Goal: Task Accomplishment & Management: Complete application form

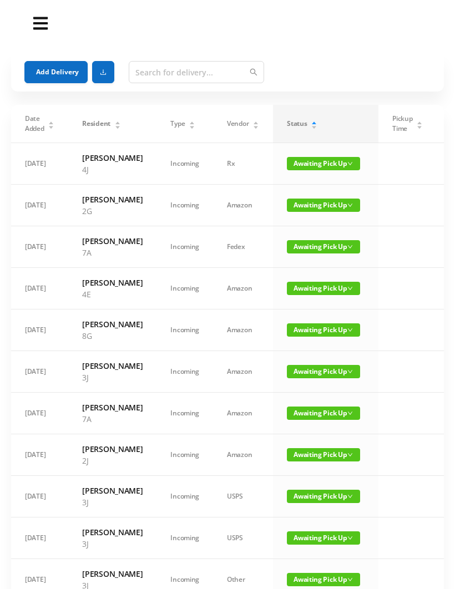
click at [51, 59] on div "Add Delivery" at bounding box center [227, 72] width 406 height 40
click at [60, 70] on button "Add Delivery" at bounding box center [55, 72] width 63 height 22
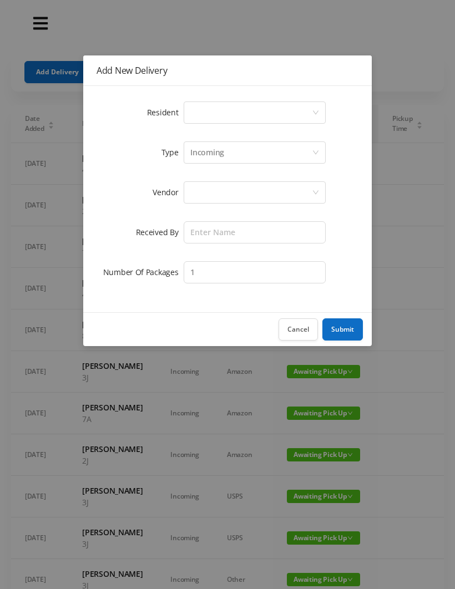
click at [191, 118] on div "Select a person" at bounding box center [250, 112] width 121 height 21
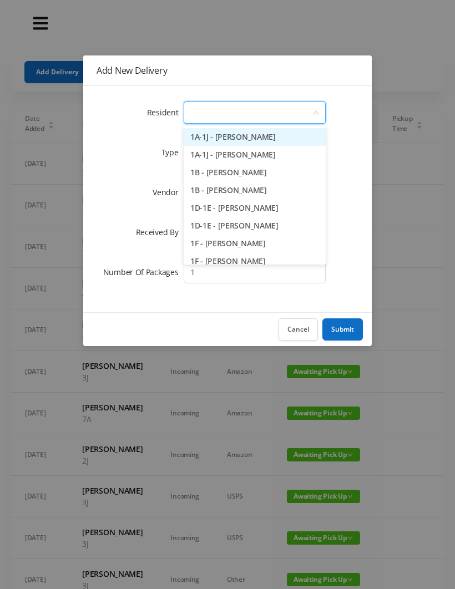
type input "1"
click at [226, 205] on li "1D-1E - [PERSON_NAME]" at bounding box center [255, 208] width 142 height 18
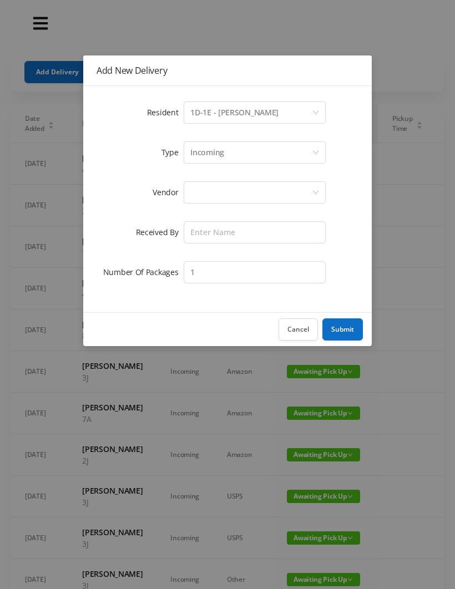
click at [187, 191] on div at bounding box center [255, 192] width 142 height 22
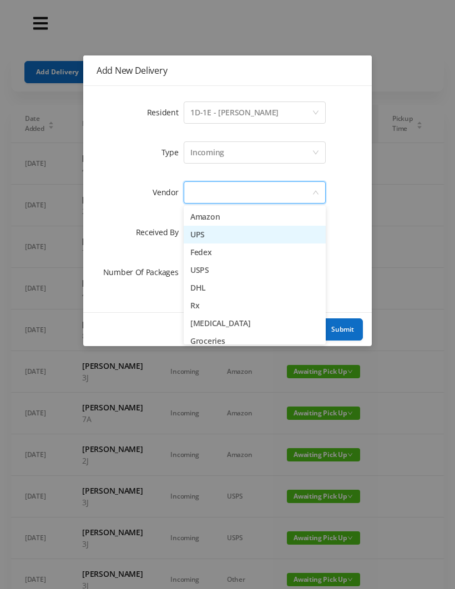
click at [197, 232] on li "UPS" at bounding box center [255, 235] width 142 height 18
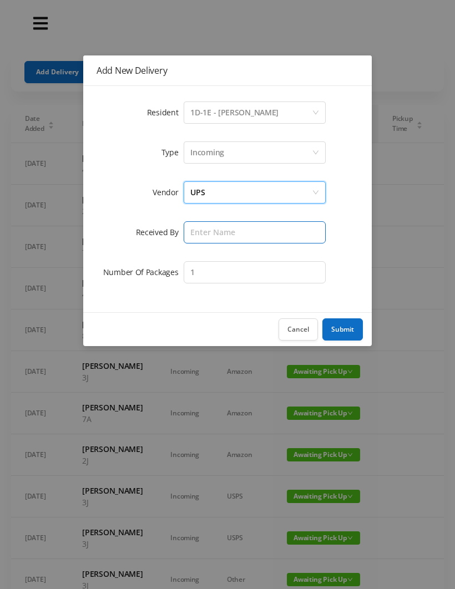
click at [194, 234] on input "text" at bounding box center [255, 232] width 142 height 22
type input "[PERSON_NAME]"
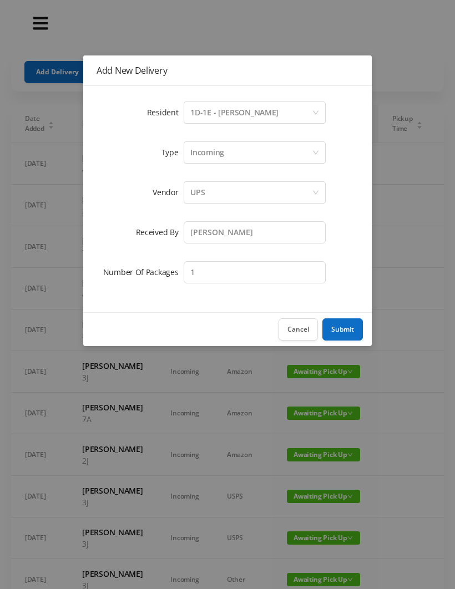
click at [337, 329] on button "Submit" at bounding box center [342, 329] width 40 height 22
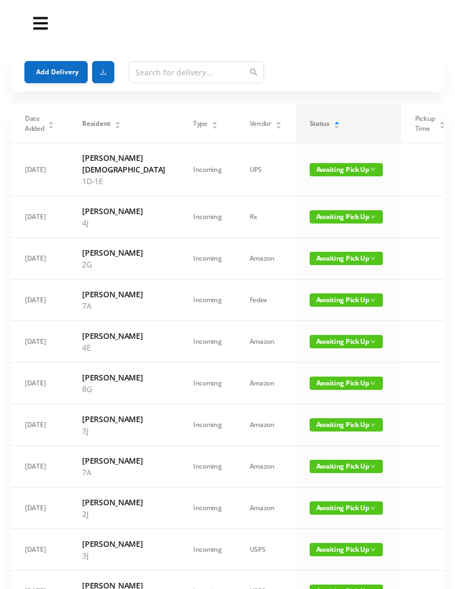
click at [50, 65] on button "Add Delivery" at bounding box center [55, 72] width 63 height 22
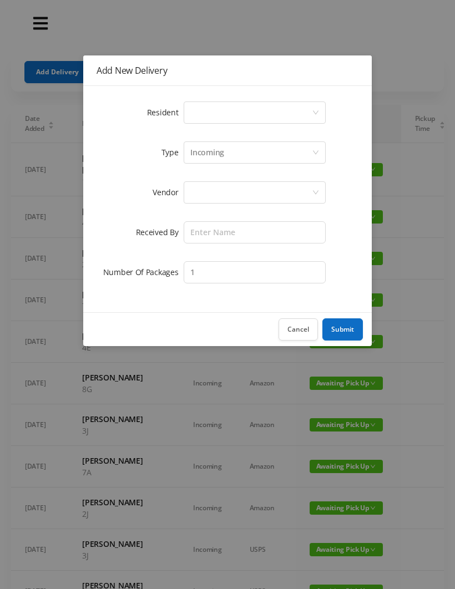
click at [195, 109] on div "Select a person" at bounding box center [250, 112] width 121 height 21
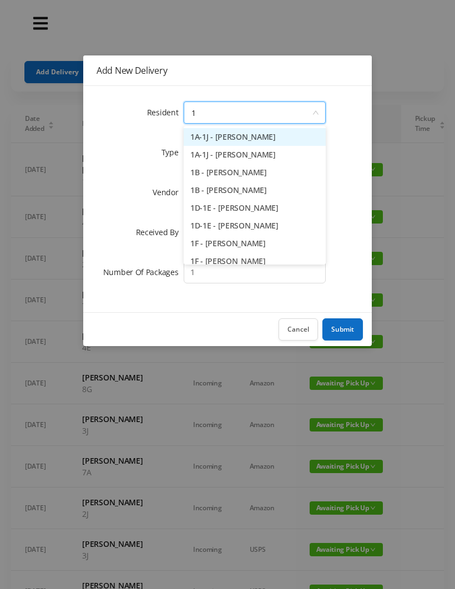
type input "1h"
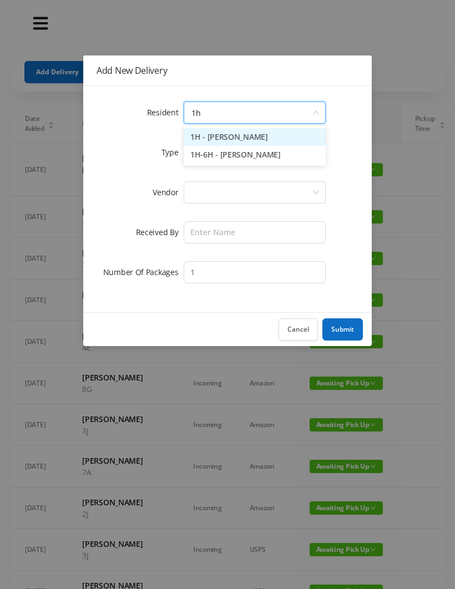
click at [222, 132] on li "1H - [PERSON_NAME]" at bounding box center [255, 137] width 142 height 18
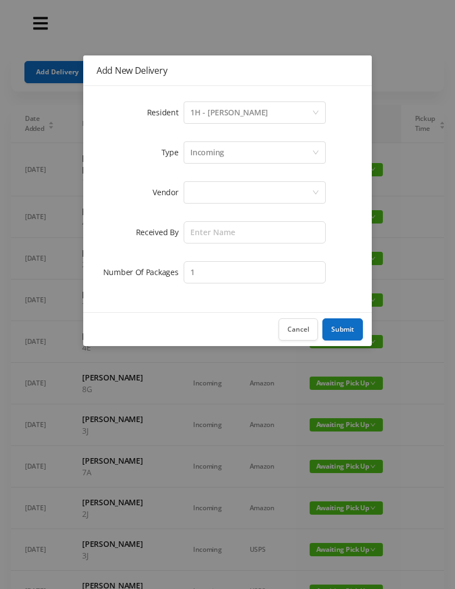
click at [187, 190] on div at bounding box center [255, 192] width 142 height 22
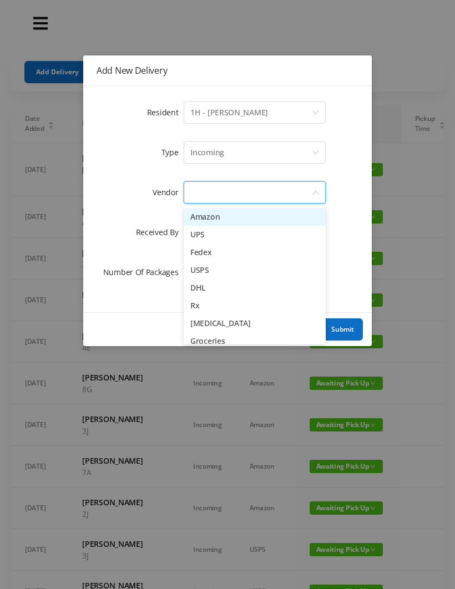
click at [192, 231] on li "UPS" at bounding box center [255, 235] width 142 height 18
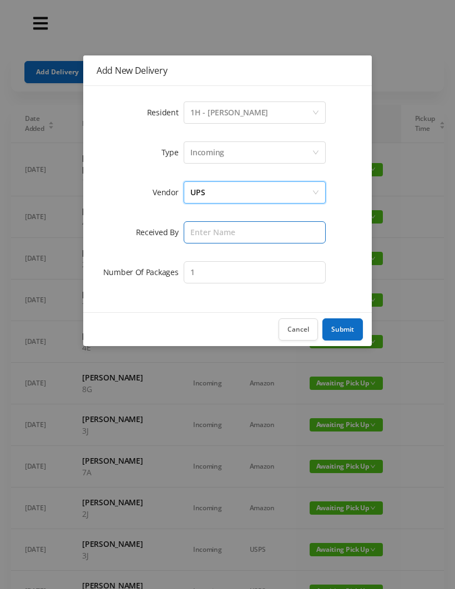
click at [185, 227] on input "text" at bounding box center [255, 232] width 142 height 22
type input "[PERSON_NAME]"
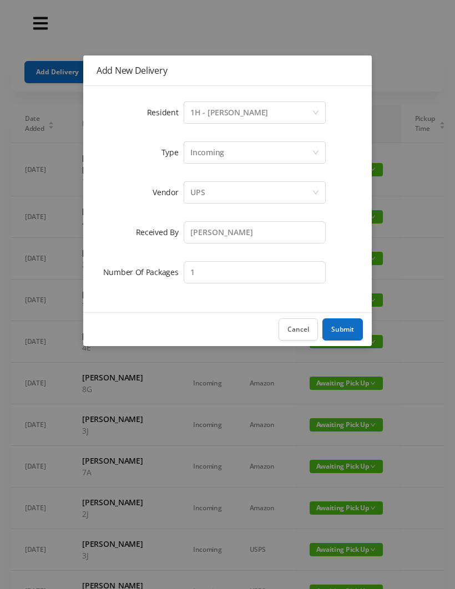
click at [339, 331] on button "Submit" at bounding box center [342, 329] width 40 height 22
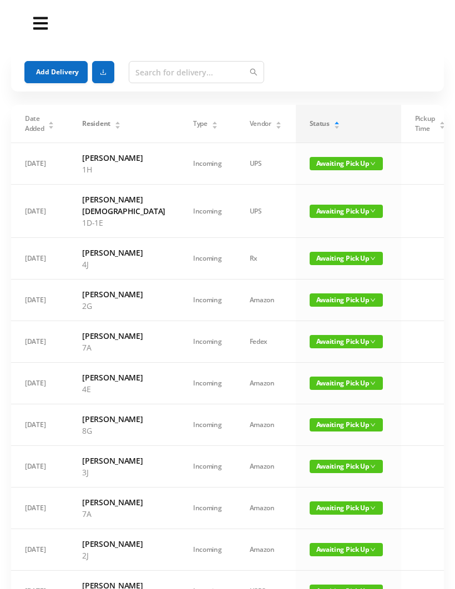
click at [65, 70] on button "Add Delivery" at bounding box center [55, 72] width 63 height 22
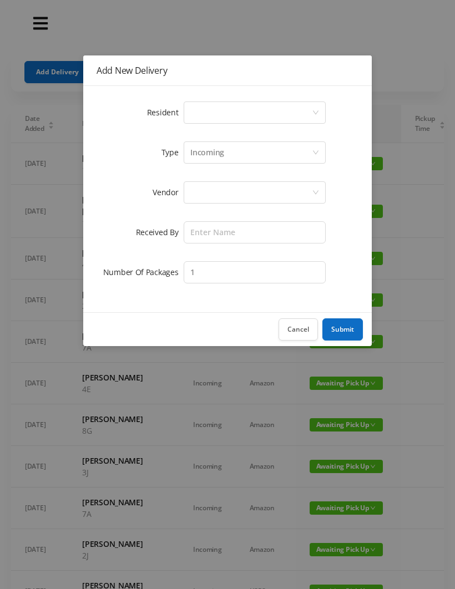
click at [201, 110] on div "Select a person" at bounding box center [250, 112] width 121 height 21
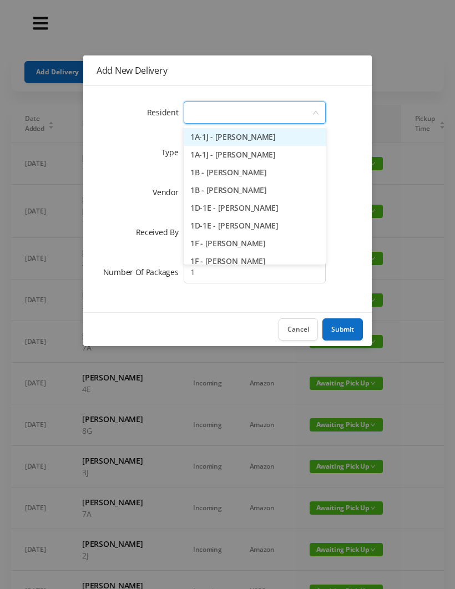
type input "5"
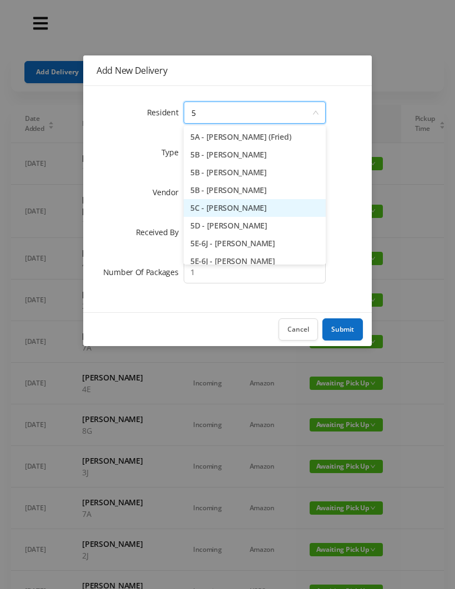
click at [240, 213] on li "5C - [PERSON_NAME]" at bounding box center [255, 208] width 142 height 18
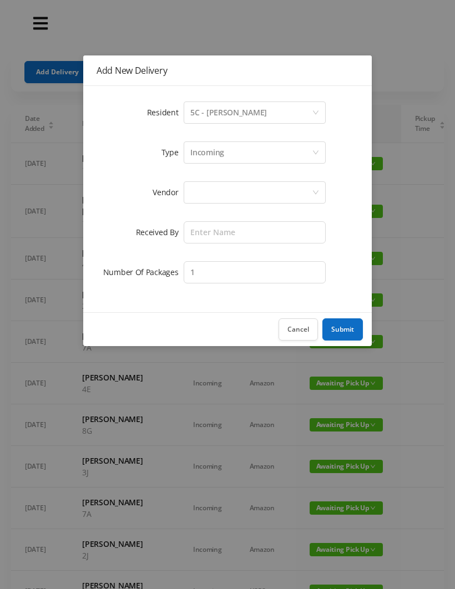
click at [204, 195] on div at bounding box center [250, 192] width 121 height 21
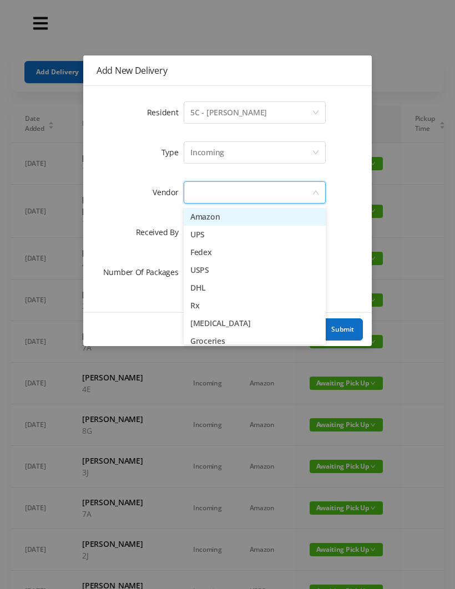
click at [234, 220] on li "Amazon" at bounding box center [255, 217] width 142 height 18
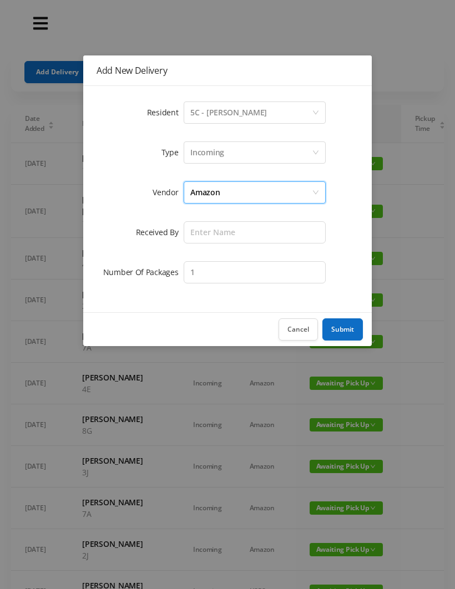
click at [230, 191] on div "Amazon" at bounding box center [250, 192] width 121 height 21
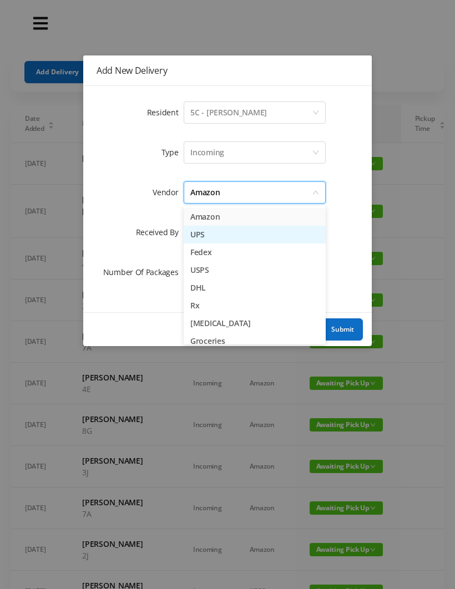
click at [226, 236] on li "UPS" at bounding box center [255, 235] width 142 height 18
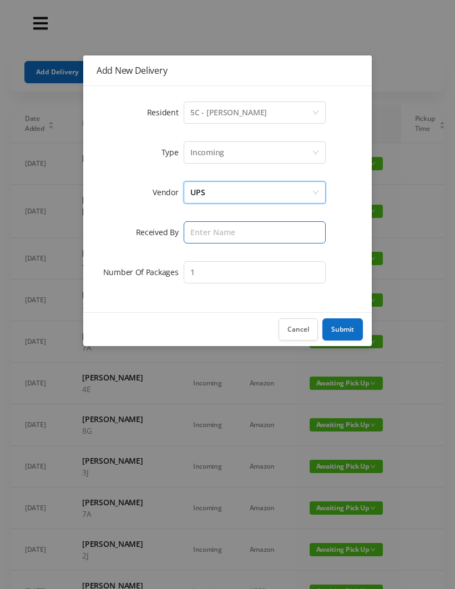
click at [201, 233] on input "text" at bounding box center [255, 232] width 142 height 22
type input "E"
type input "[PERSON_NAME]"
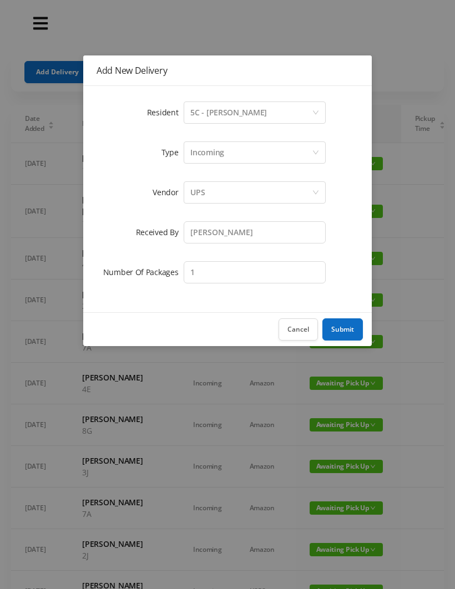
click at [351, 329] on button "Submit" at bounding box center [342, 329] width 40 height 22
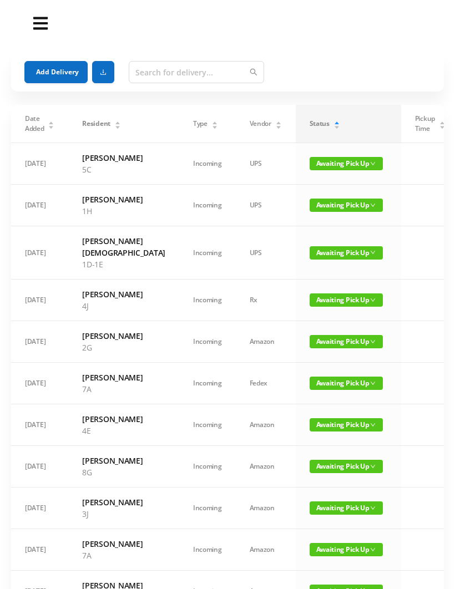
click at [61, 72] on button "Add Delivery" at bounding box center [55, 72] width 63 height 22
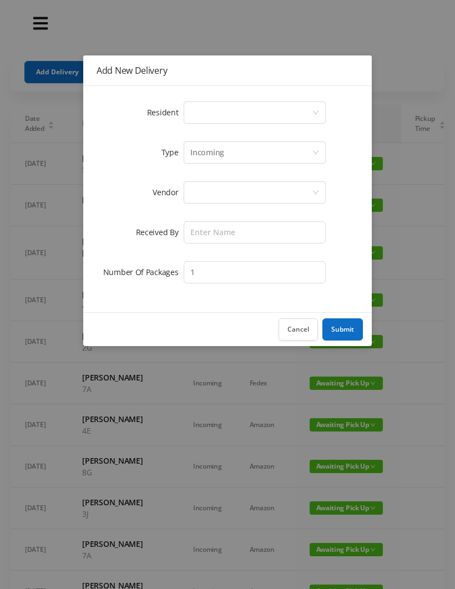
click at [212, 111] on div "Select a person" at bounding box center [250, 112] width 121 height 21
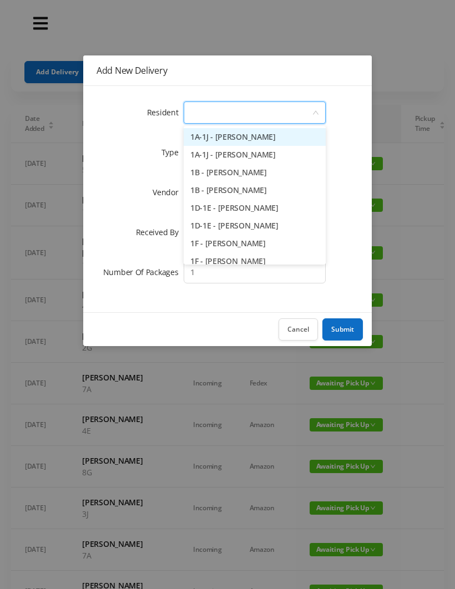
type input "4"
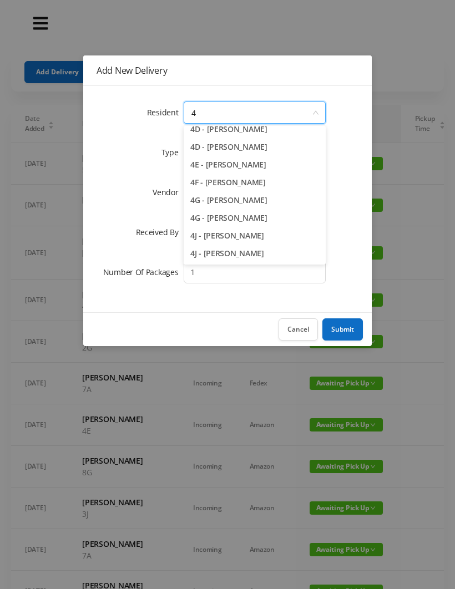
scroll to position [132, 0]
click at [252, 258] on li "4J - [PERSON_NAME]" at bounding box center [255, 254] width 142 height 18
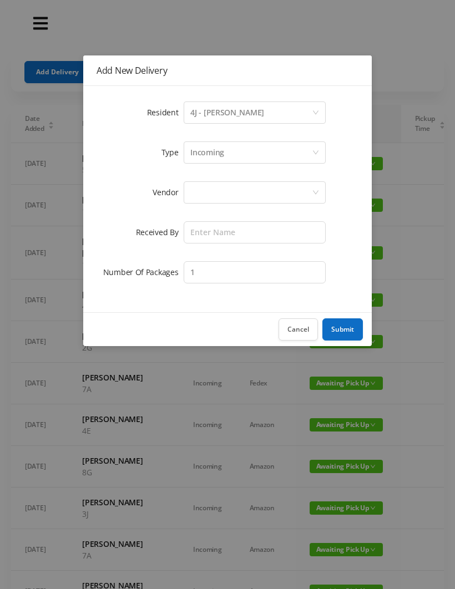
click at [202, 196] on div at bounding box center [250, 192] width 121 height 21
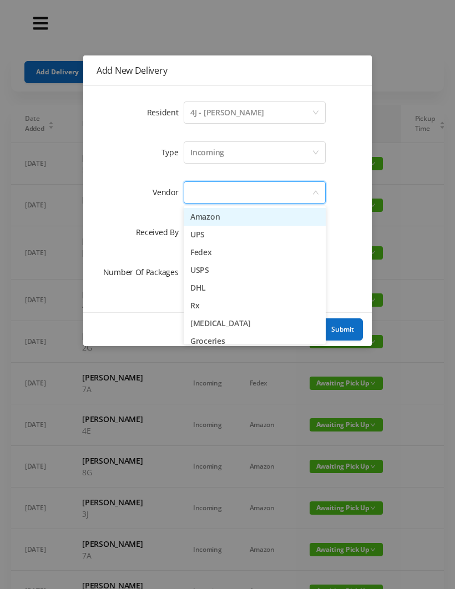
click at [226, 274] on li "USPS" at bounding box center [255, 270] width 142 height 18
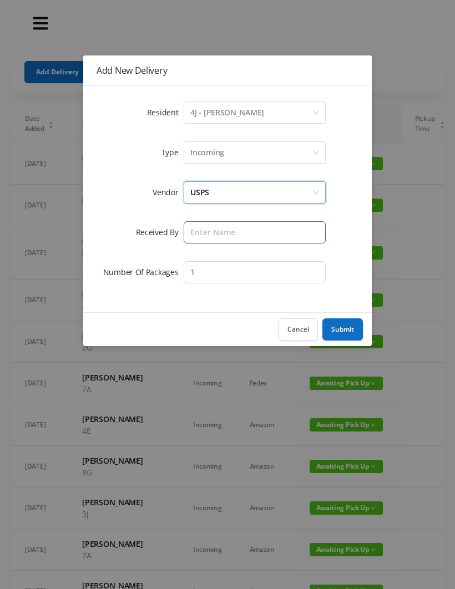
click at [206, 225] on input "text" at bounding box center [255, 232] width 142 height 22
type input "[PERSON_NAME]"
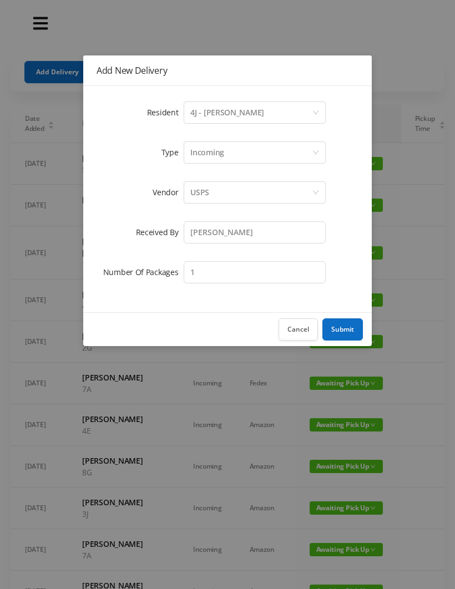
click at [347, 333] on button "Submit" at bounding box center [342, 329] width 40 height 22
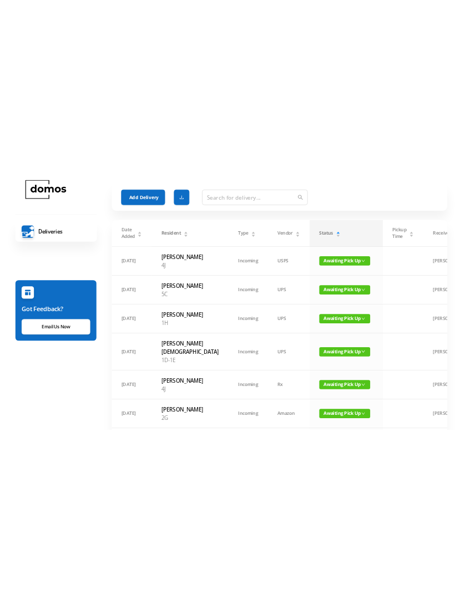
scroll to position [0, 0]
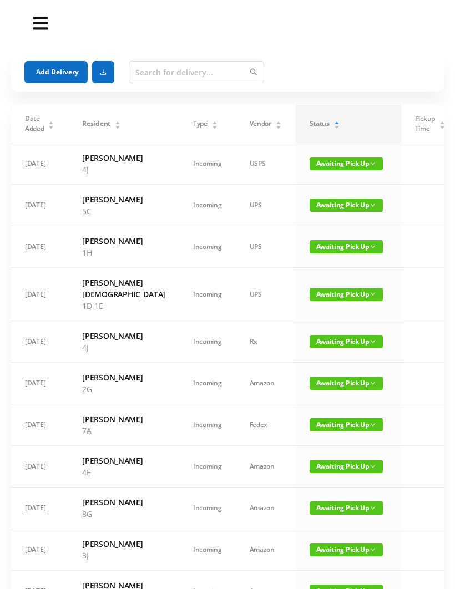
click at [321, 301] on span "Awaiting Pick Up" at bounding box center [346, 294] width 73 height 13
click at [310, 352] on link "Picked Up" at bounding box center [317, 351] width 72 height 18
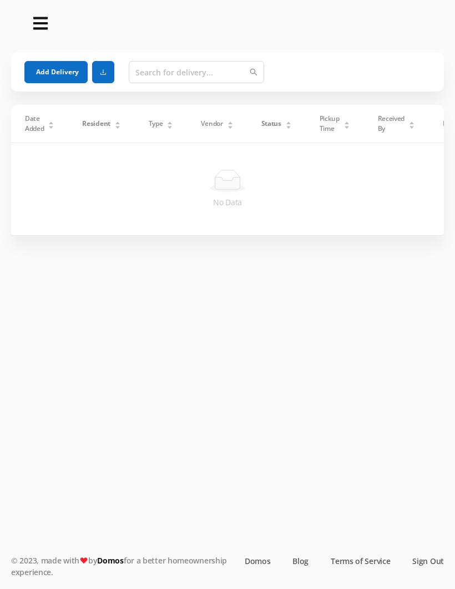
click at [310, 221] on div "No Data" at bounding box center [227, 189] width 433 height 93
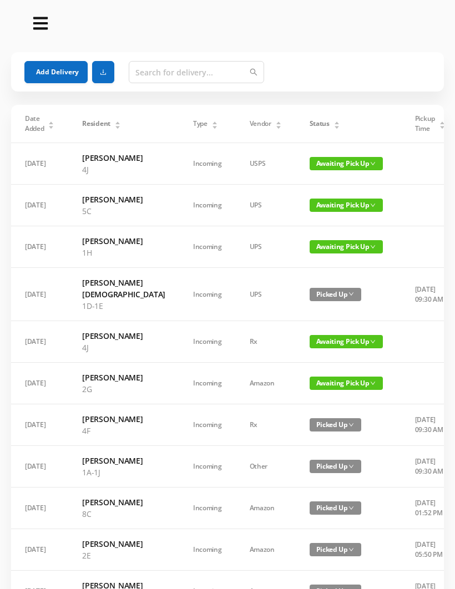
click at [312, 129] on div "Status" at bounding box center [325, 124] width 31 height 10
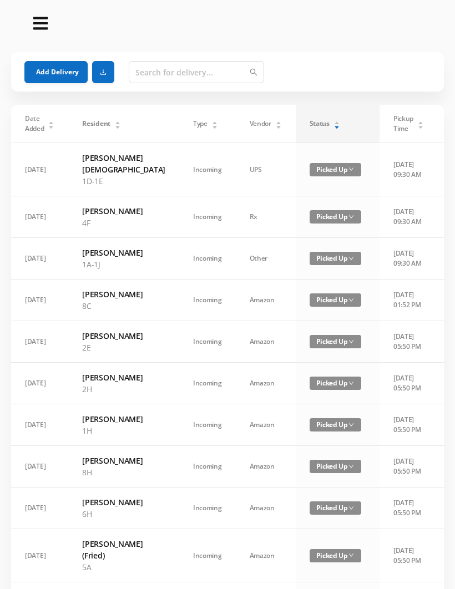
click at [310, 123] on div "Status" at bounding box center [325, 124] width 31 height 10
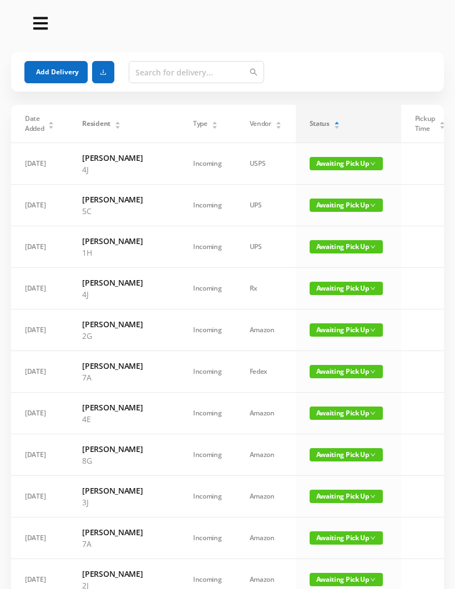
click at [326, 253] on span "Awaiting Pick Up" at bounding box center [346, 246] width 73 height 13
click at [309, 308] on link "Picked Up" at bounding box center [317, 304] width 72 height 18
click at [316, 212] on span "Awaiting Pick Up" at bounding box center [346, 205] width 73 height 13
click at [311, 257] on link "Picked Up" at bounding box center [317, 256] width 72 height 18
click at [44, 67] on button "Add Delivery" at bounding box center [55, 72] width 63 height 22
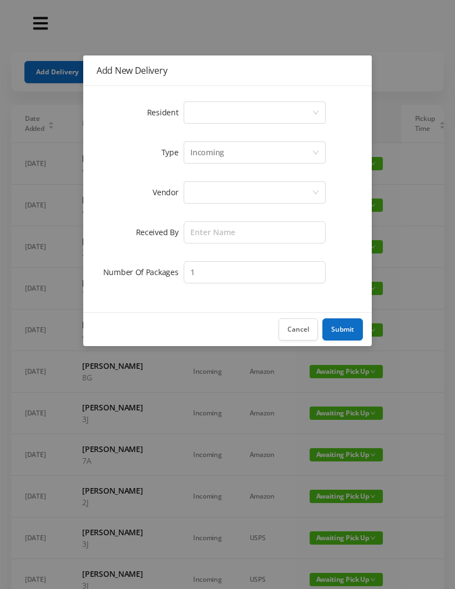
click at [197, 116] on div "Select a person" at bounding box center [250, 112] width 121 height 21
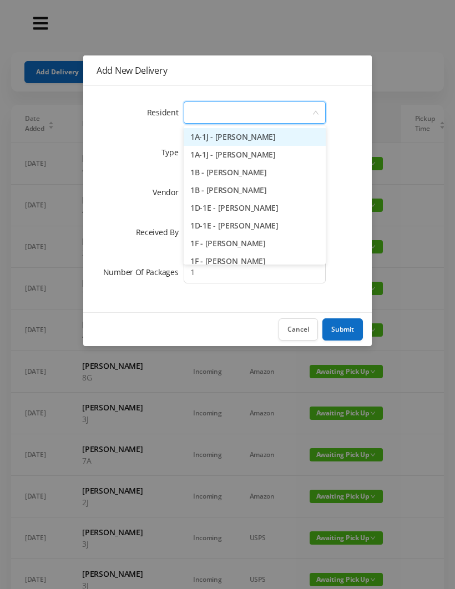
type input "6"
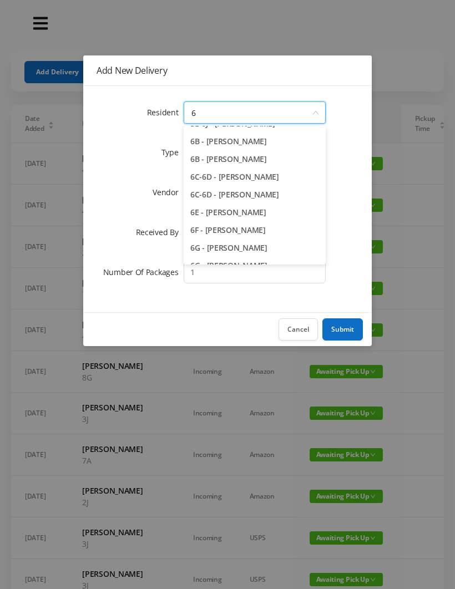
scroll to position [50, 0]
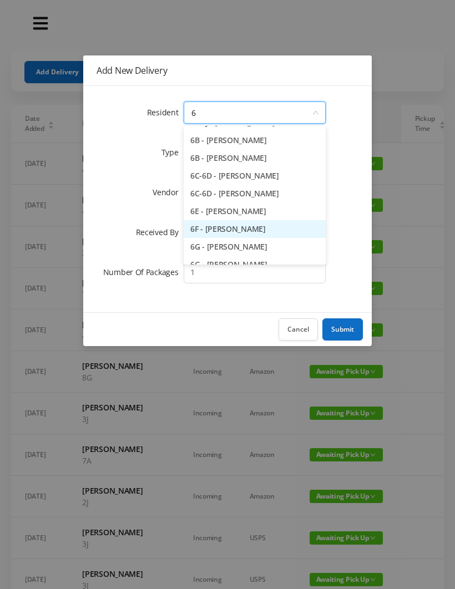
click at [234, 232] on li "6F - [PERSON_NAME]" at bounding box center [255, 229] width 142 height 18
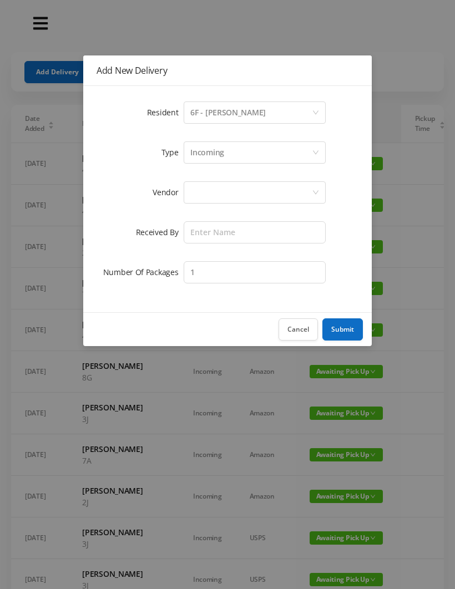
click at [200, 182] on div at bounding box center [250, 192] width 121 height 21
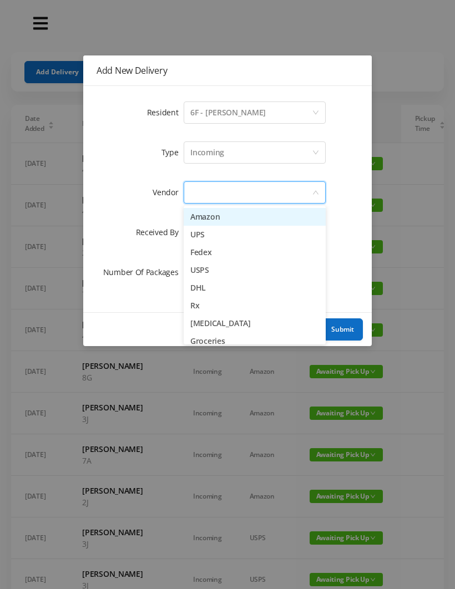
click at [216, 233] on li "UPS" at bounding box center [255, 235] width 142 height 18
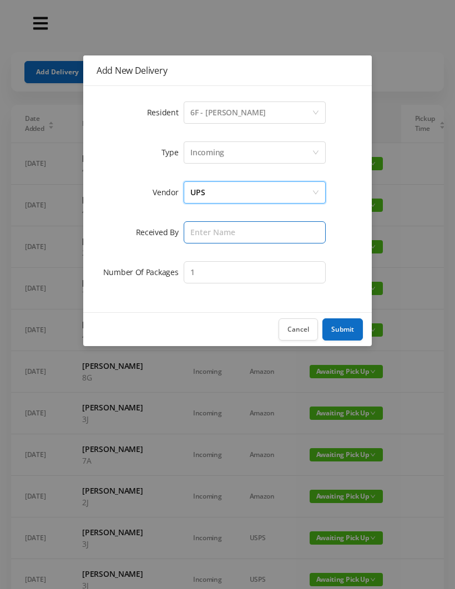
click at [205, 239] on input "text" at bounding box center [255, 232] width 142 height 22
type input "[PERSON_NAME]"
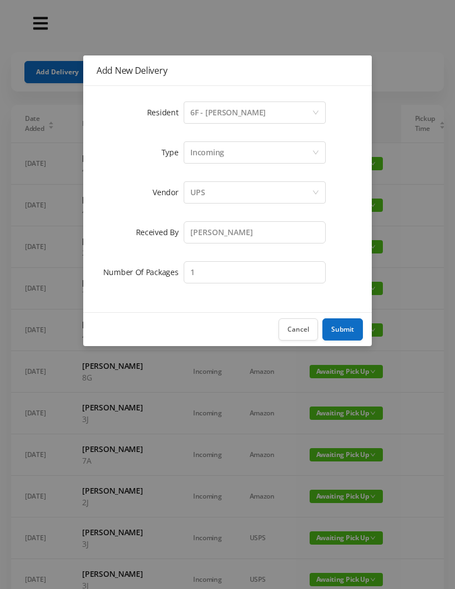
click at [358, 326] on button "Submit" at bounding box center [342, 329] width 40 height 22
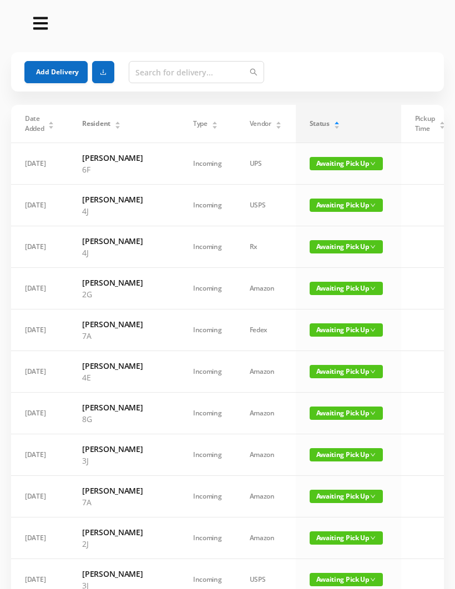
click at [62, 70] on button "Add Delivery" at bounding box center [55, 72] width 63 height 22
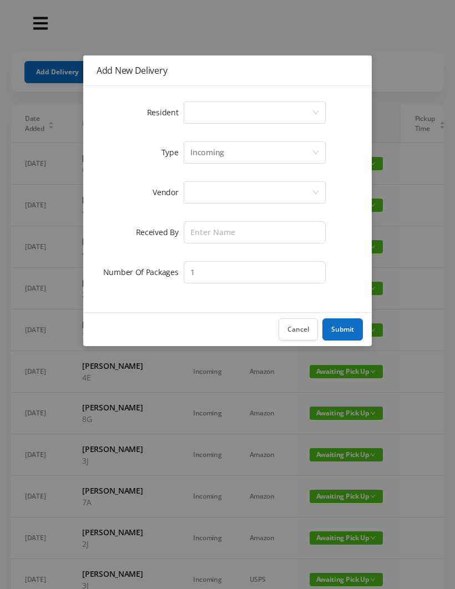
click at [198, 113] on div "Select a person" at bounding box center [250, 112] width 121 height 21
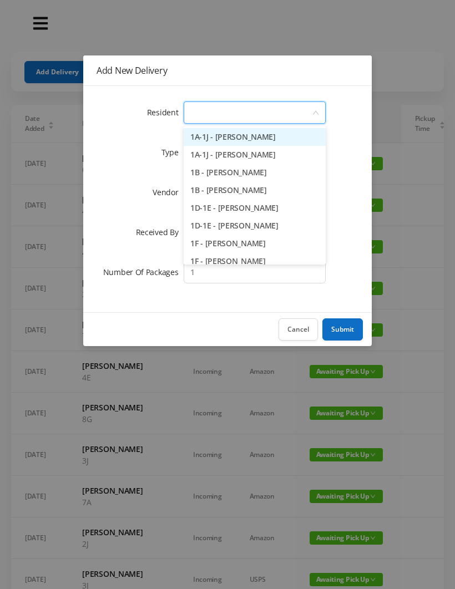
type input "8"
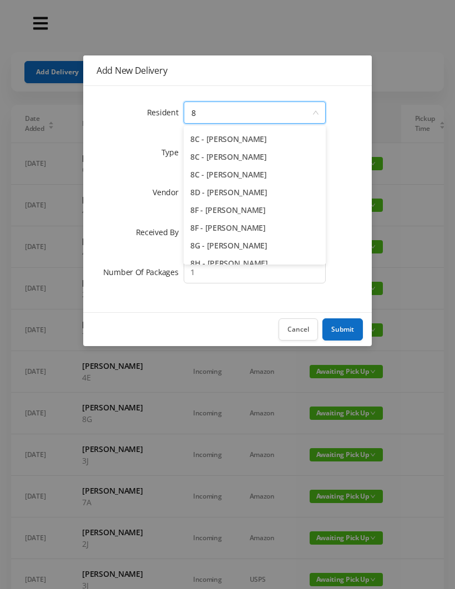
scroll to position [48, 0]
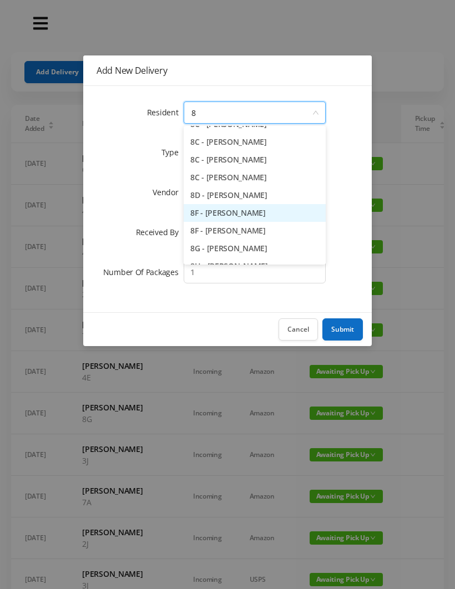
click at [243, 215] on li "8F - [PERSON_NAME]" at bounding box center [255, 213] width 142 height 18
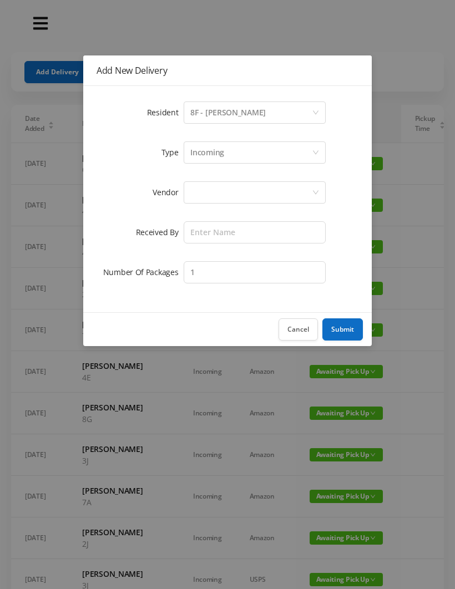
click at [202, 192] on div at bounding box center [250, 192] width 121 height 21
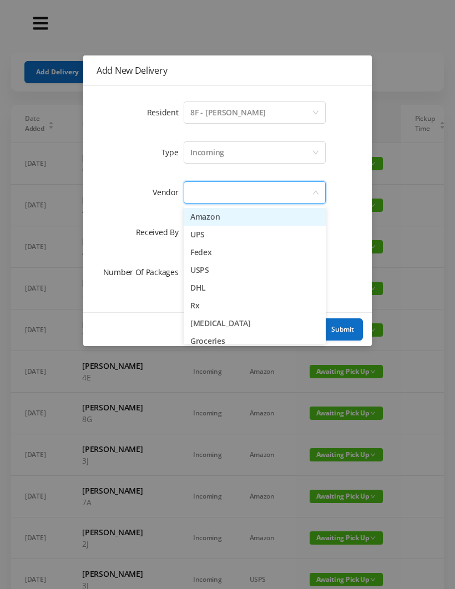
click at [227, 270] on li "USPS" at bounding box center [255, 270] width 142 height 18
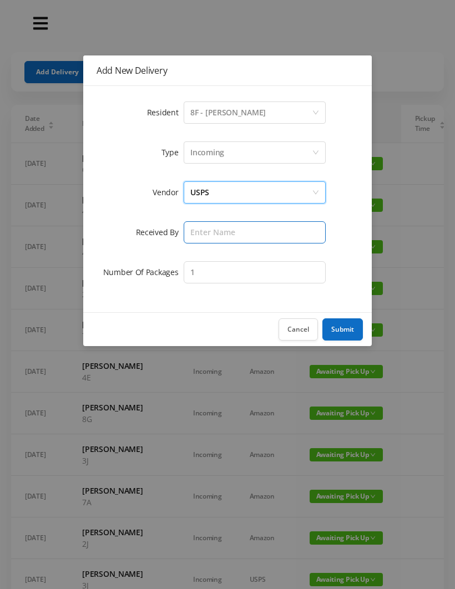
click at [208, 232] on input "text" at bounding box center [255, 232] width 142 height 22
type input "[PERSON_NAME]"
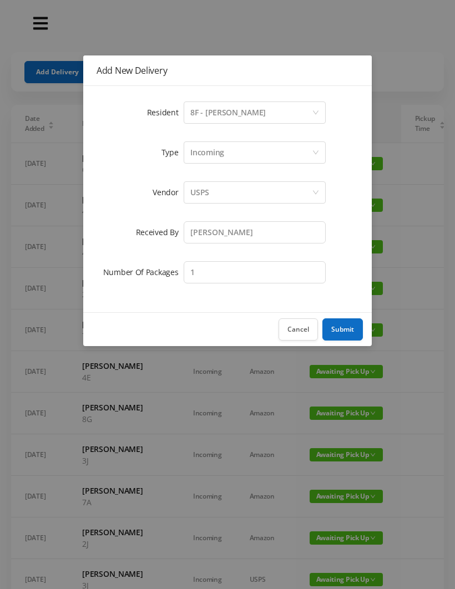
click at [353, 325] on button "Submit" at bounding box center [342, 329] width 40 height 22
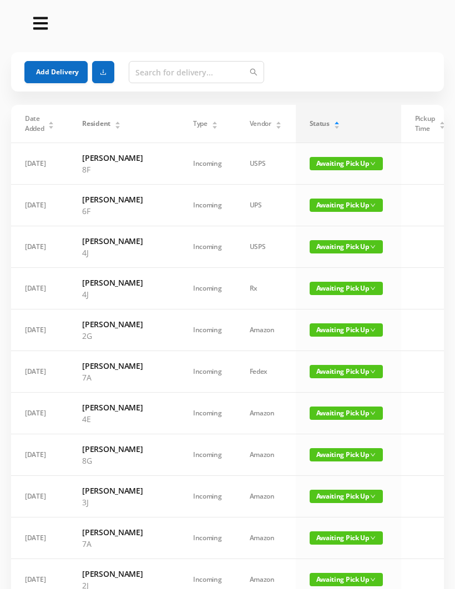
click at [54, 76] on button "Add Delivery" at bounding box center [55, 72] width 63 height 22
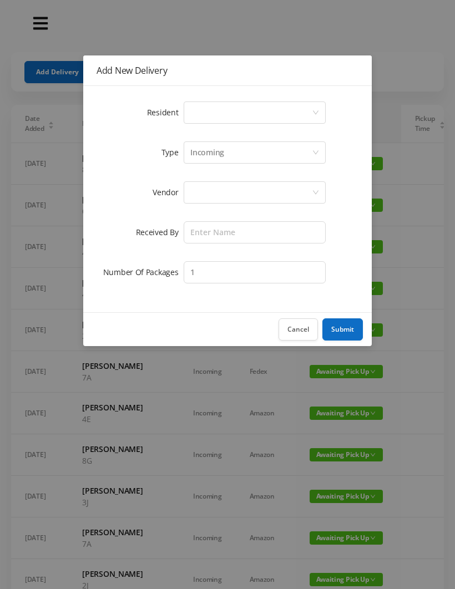
click at [208, 109] on div "Select a person" at bounding box center [250, 112] width 121 height 21
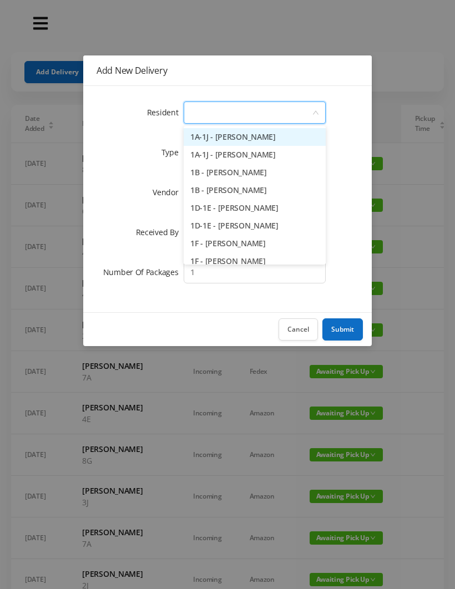
type input "7"
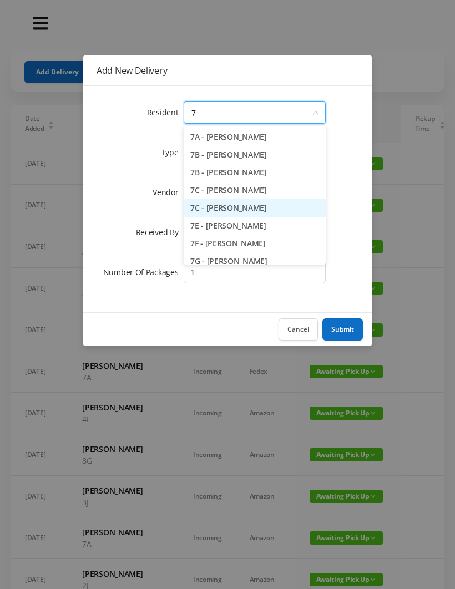
click at [236, 210] on li "7C - [PERSON_NAME]" at bounding box center [255, 208] width 142 height 18
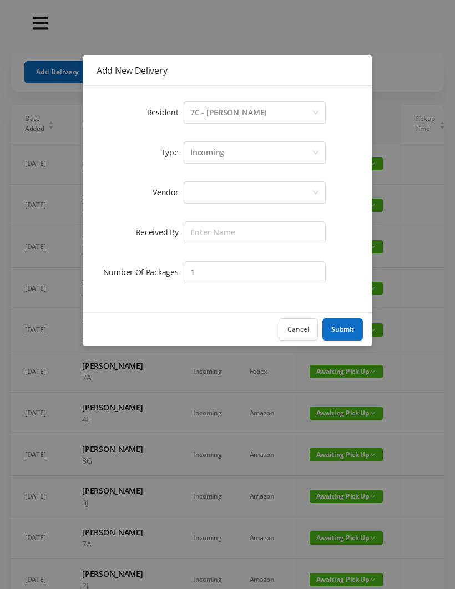
click at [200, 191] on div at bounding box center [250, 192] width 121 height 21
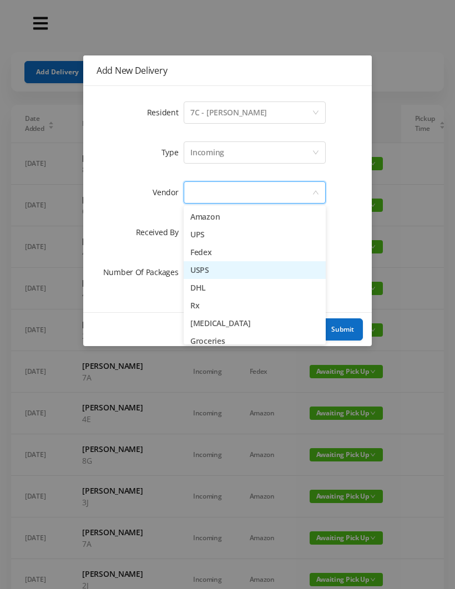
click at [226, 272] on li "USPS" at bounding box center [255, 270] width 142 height 18
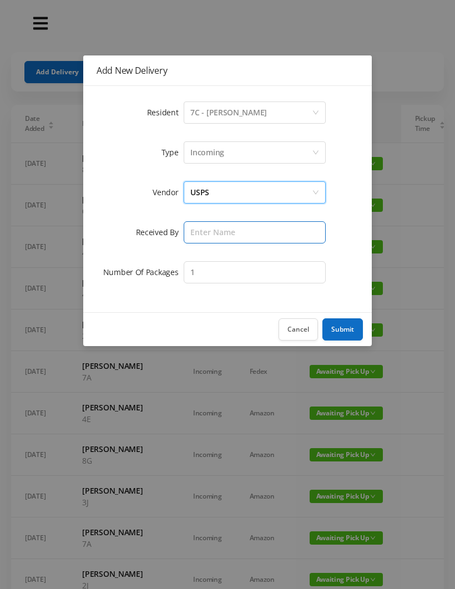
click at [209, 230] on input "text" at bounding box center [255, 232] width 142 height 22
type input "[PERSON_NAME]"
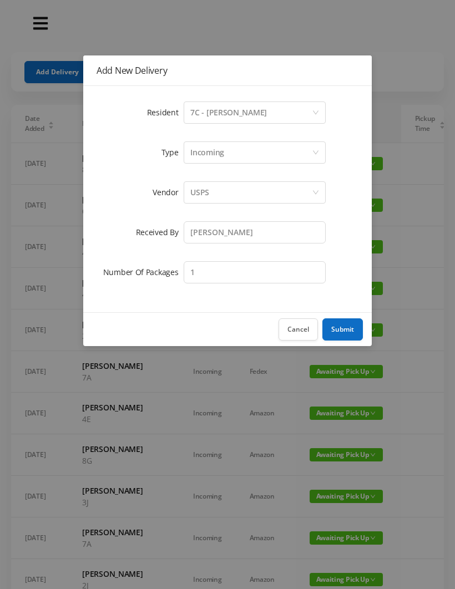
click at [352, 334] on button "Submit" at bounding box center [342, 329] width 40 height 22
click at [444, 103] on div "Add New Delivery Resident Select a person 7C - [PERSON_NAME] Type Incoming Vend…" at bounding box center [227, 294] width 455 height 589
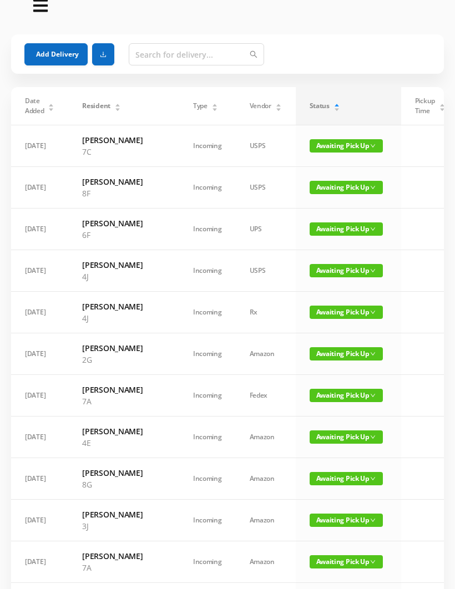
scroll to position [0, 0]
